Goal: Find specific page/section: Find specific page/section

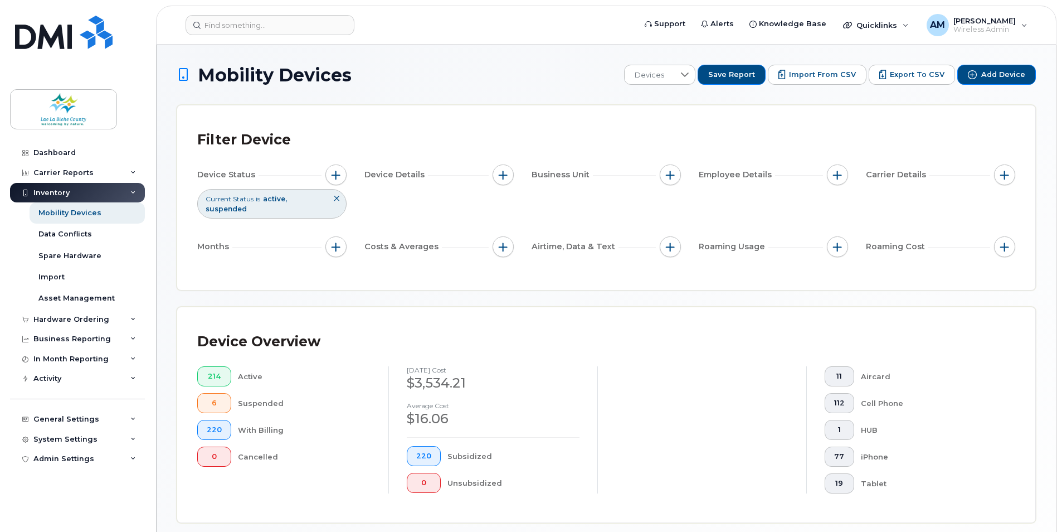
scroll to position [223, 0]
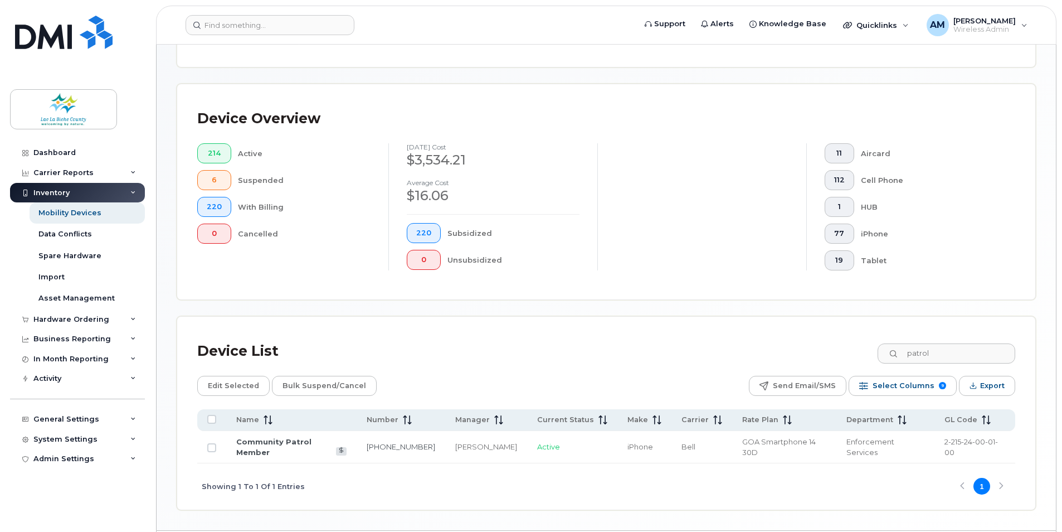
drag, startPoint x: 952, startPoint y: 355, endPoint x: 866, endPoint y: 346, distance: 86.8
click at [866, 346] on div "Device List patrol" at bounding box center [606, 351] width 818 height 29
type input "1732"
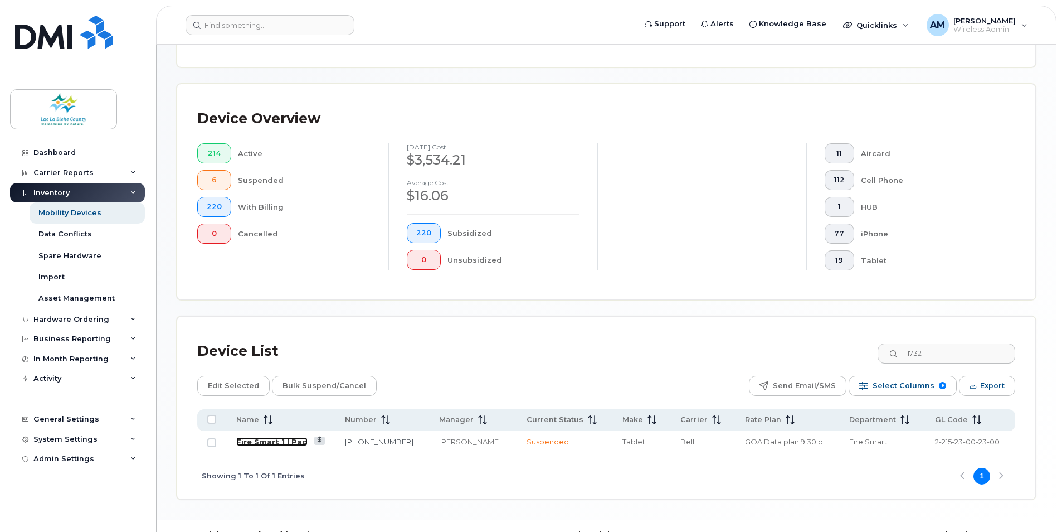
click at [285, 444] on link "Fire Smart 1 I Pad" at bounding box center [271, 441] width 71 height 9
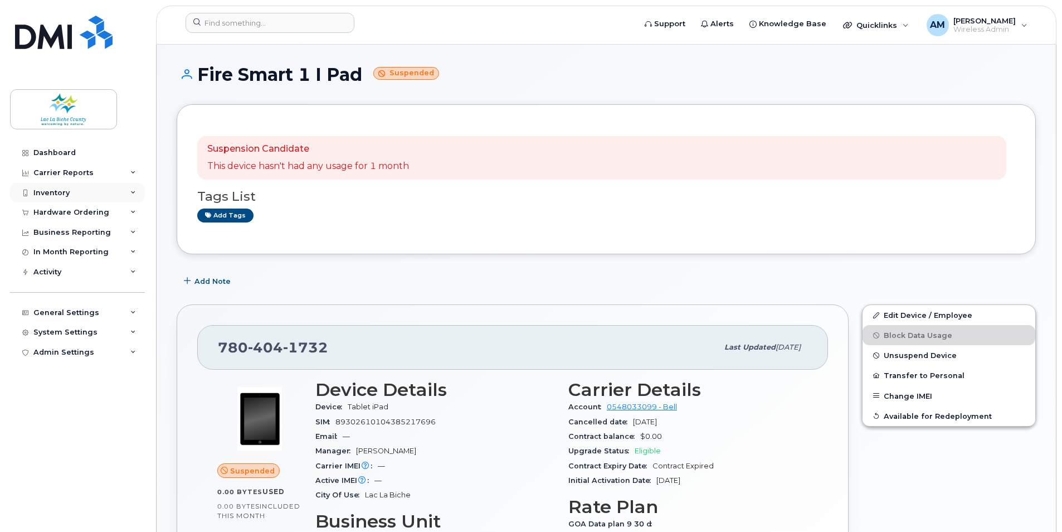
click at [72, 192] on div "Inventory" at bounding box center [77, 193] width 135 height 20
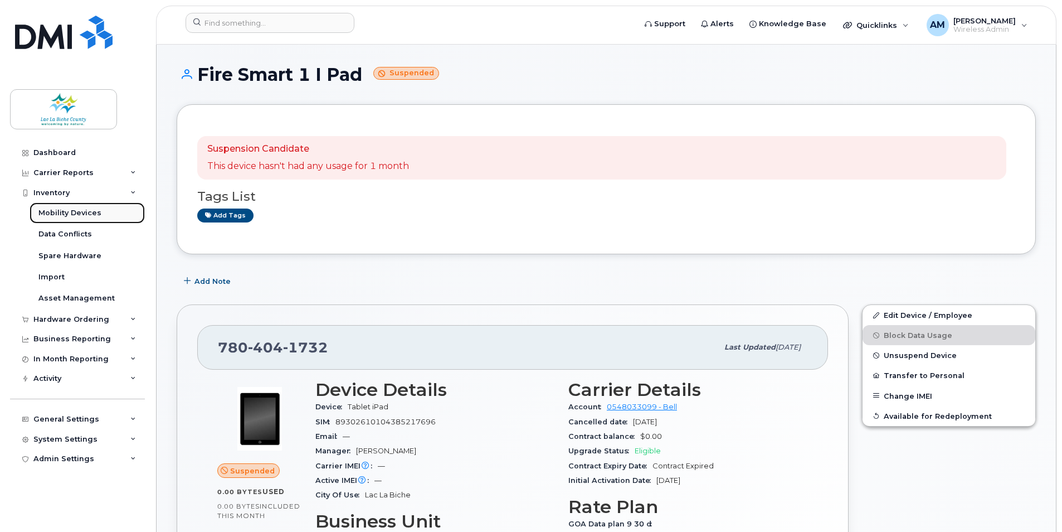
click at [65, 215] on div "Mobility Devices" at bounding box center [69, 213] width 63 height 10
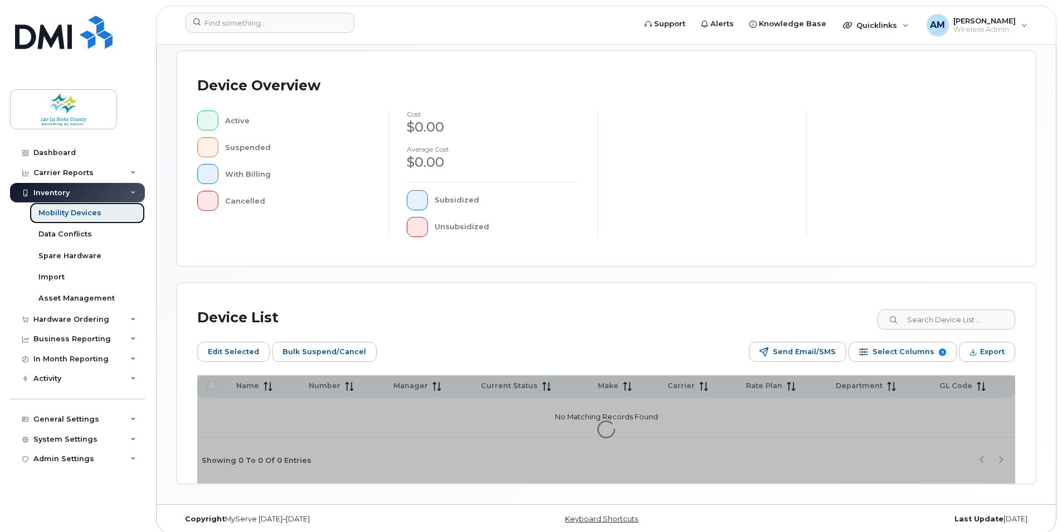
scroll to position [255, 0]
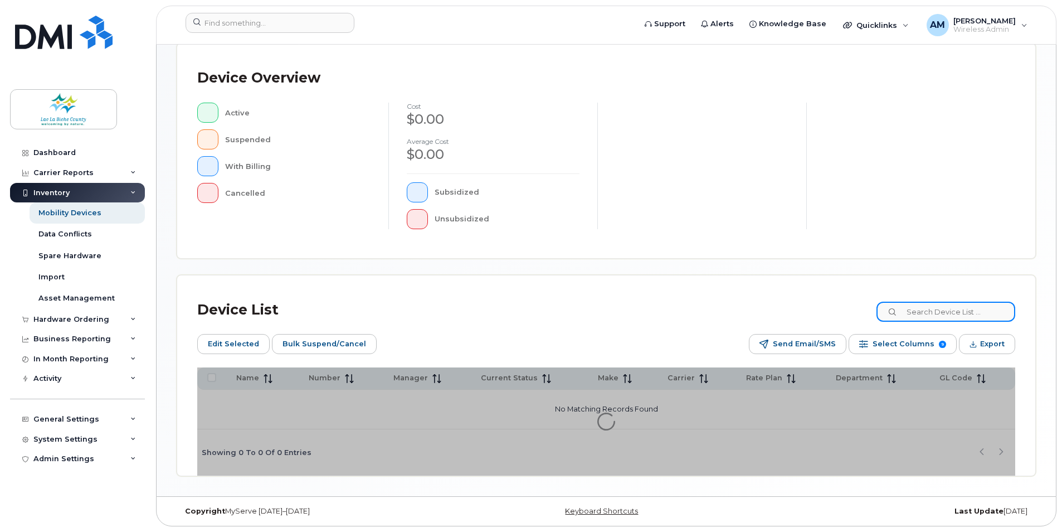
click at [950, 311] on input at bounding box center [946, 311] width 139 height 20
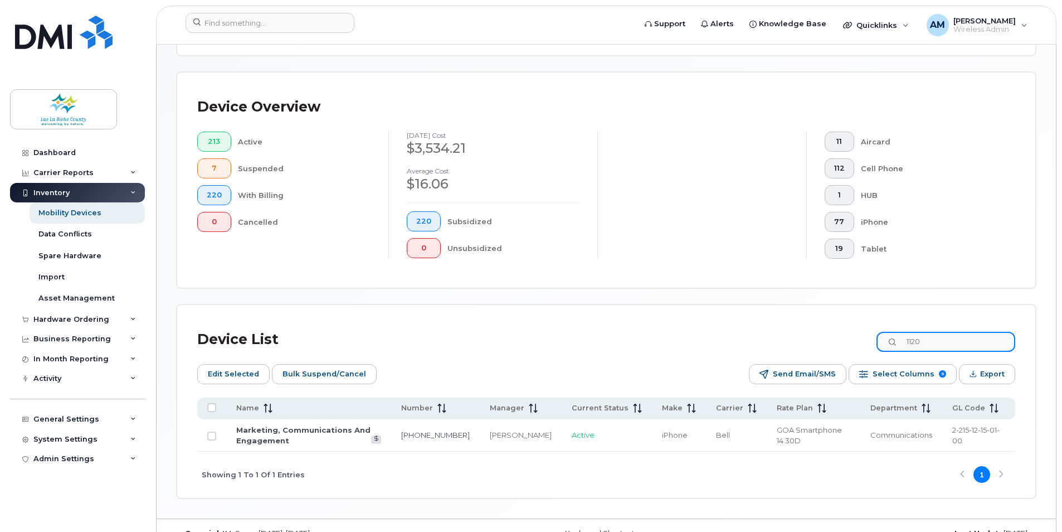
drag, startPoint x: 947, startPoint y: 342, endPoint x: 799, endPoint y: 323, distance: 149.4
click at [826, 336] on div "Device List 1120" at bounding box center [606, 339] width 818 height 29
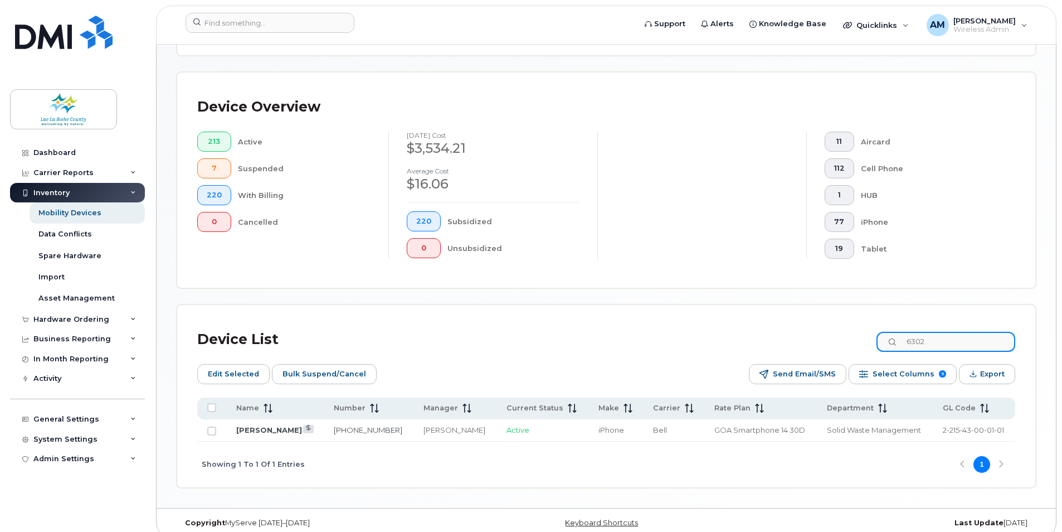
drag, startPoint x: 950, startPoint y: 339, endPoint x: 875, endPoint y: 338, distance: 74.7
click at [882, 338] on div "Device List 6302" at bounding box center [606, 339] width 818 height 29
type input "3509"
drag, startPoint x: 940, startPoint y: 339, endPoint x: 916, endPoint y: 342, distance: 24.7
click at [916, 342] on input "3509" at bounding box center [946, 342] width 139 height 20
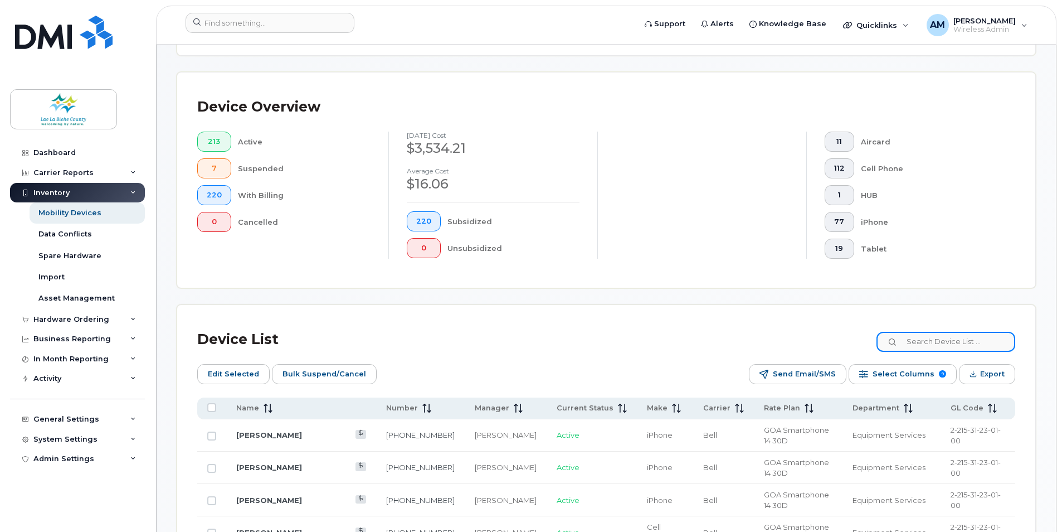
click at [931, 335] on input at bounding box center [946, 342] width 139 height 20
type input "chantal"
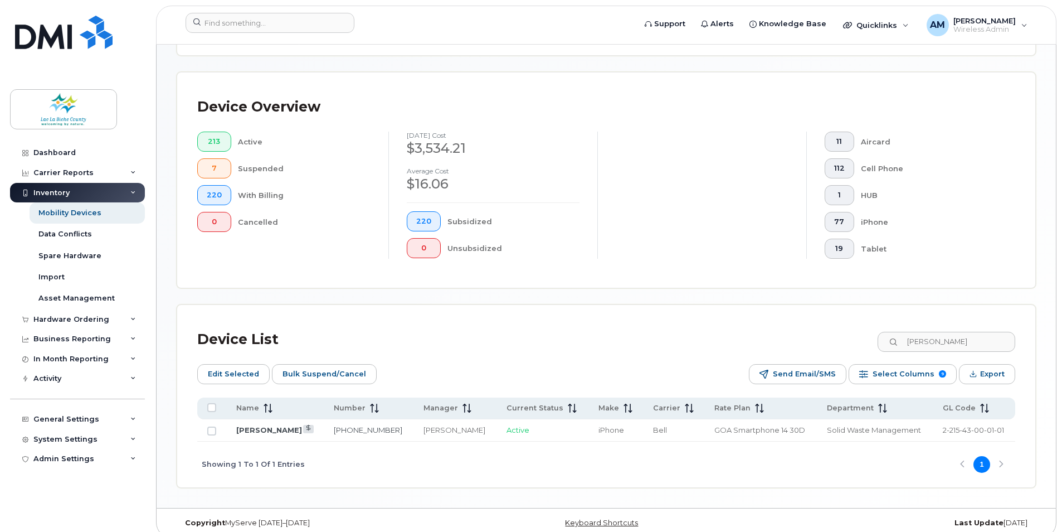
click at [275, 424] on td "Chantal Carrier" at bounding box center [275, 430] width 98 height 22
click at [276, 429] on link "Chantal Carrier" at bounding box center [269, 429] width 66 height 9
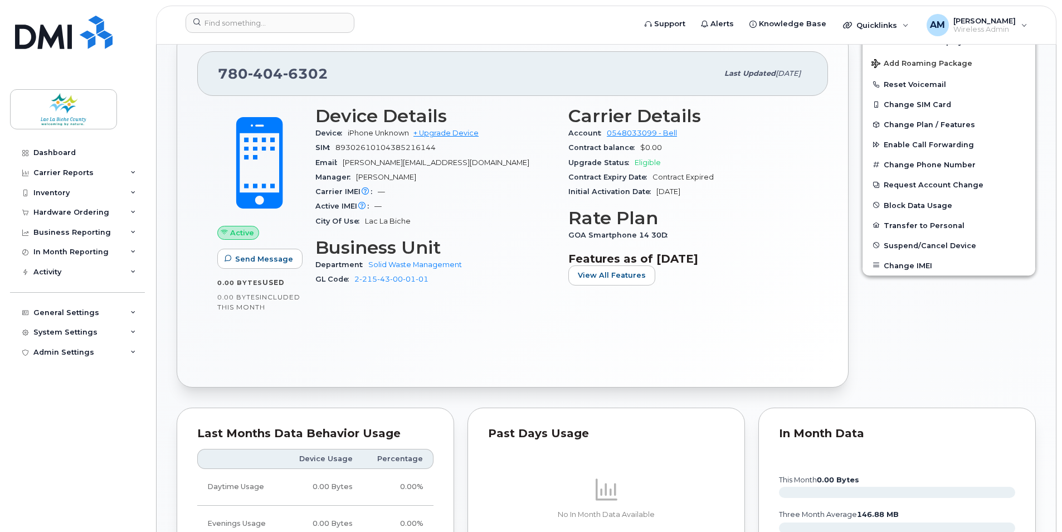
scroll to position [223, 0]
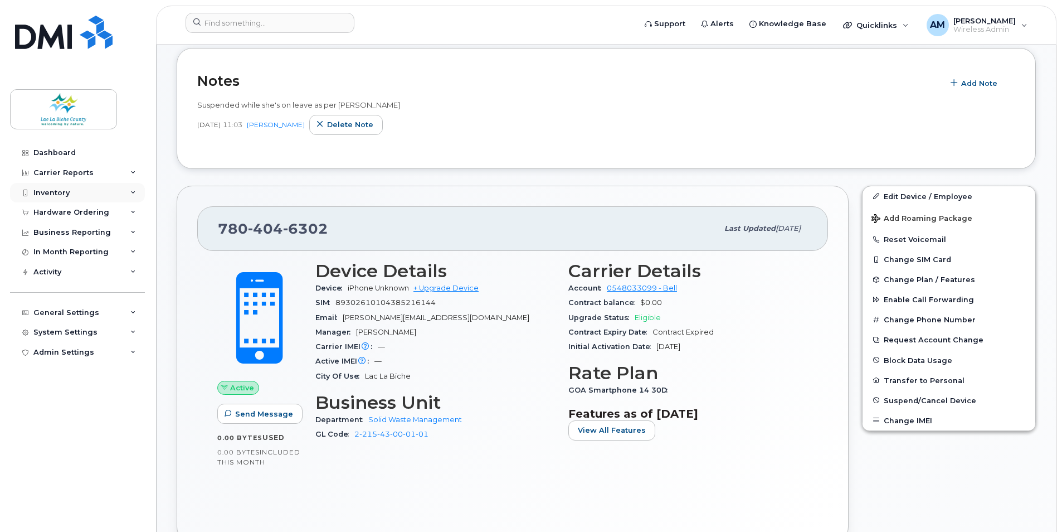
click at [94, 192] on div "Inventory" at bounding box center [77, 193] width 135 height 20
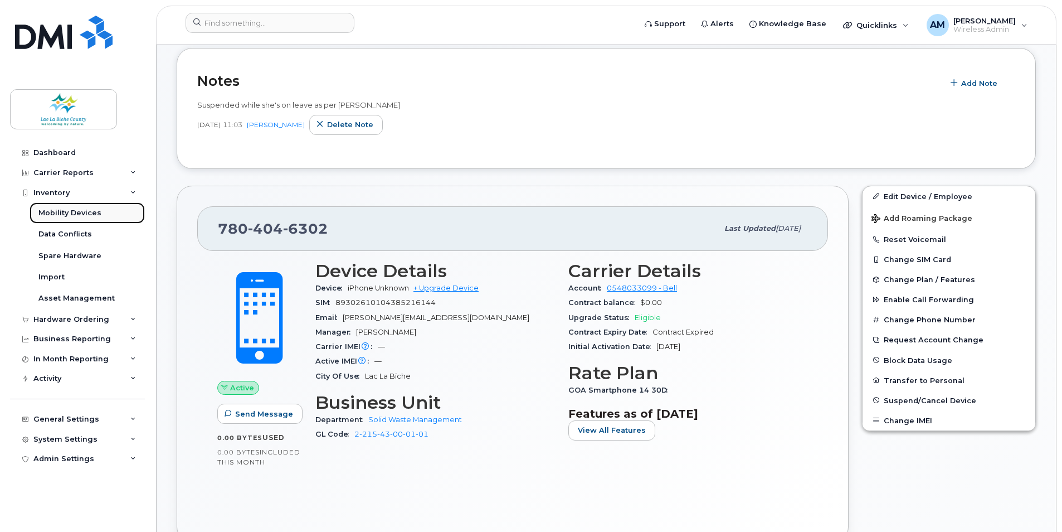
click at [76, 213] on div "Mobility Devices" at bounding box center [69, 213] width 63 height 10
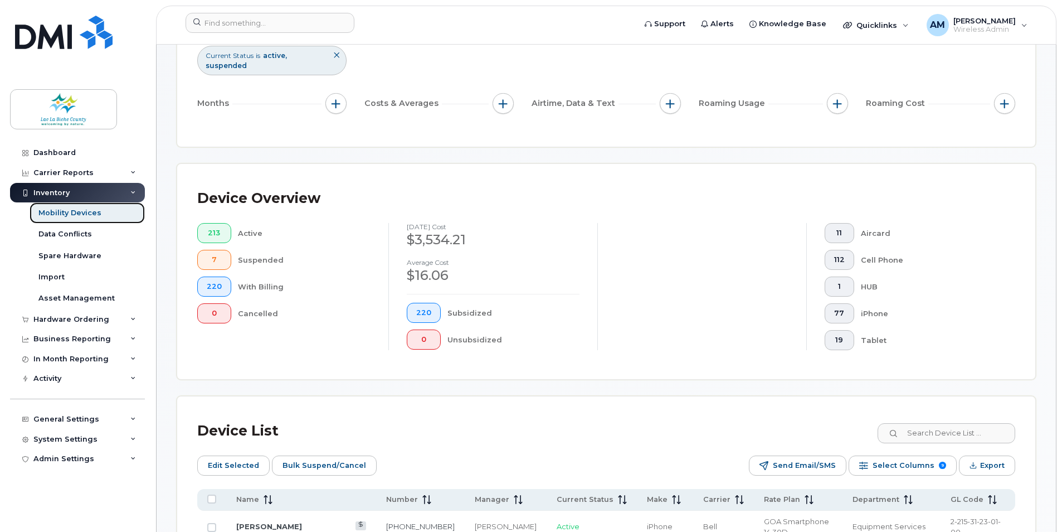
scroll to position [167, 0]
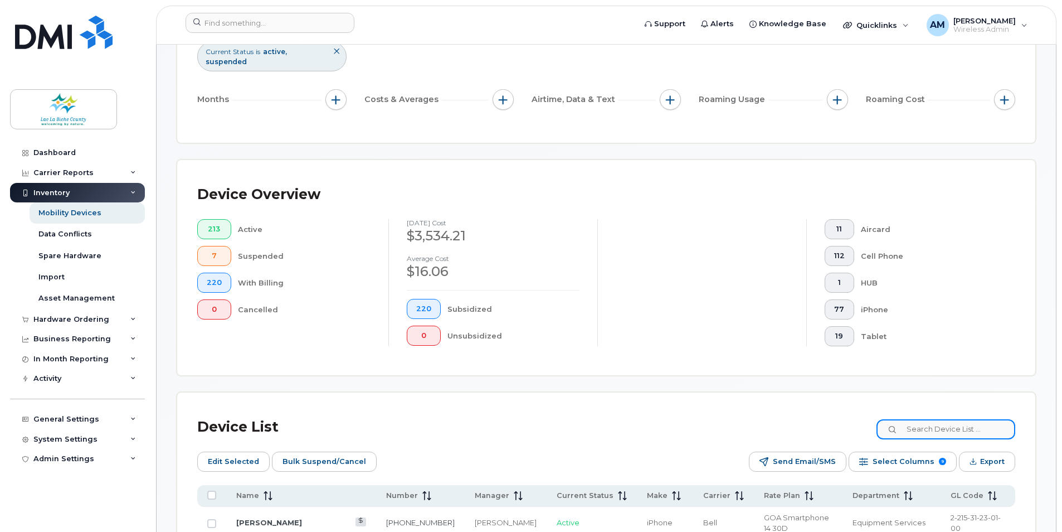
click at [930, 427] on input at bounding box center [946, 429] width 139 height 20
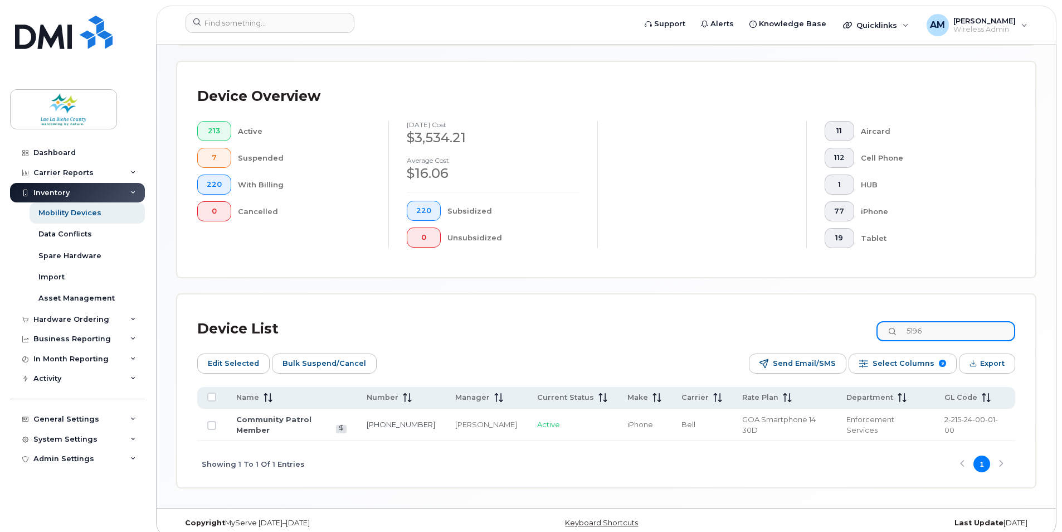
scroll to position [266, 0]
type input "5196"
click at [293, 421] on link "Community Patrol Member" at bounding box center [273, 423] width 75 height 20
